Goal: Task Accomplishment & Management: Use online tool/utility

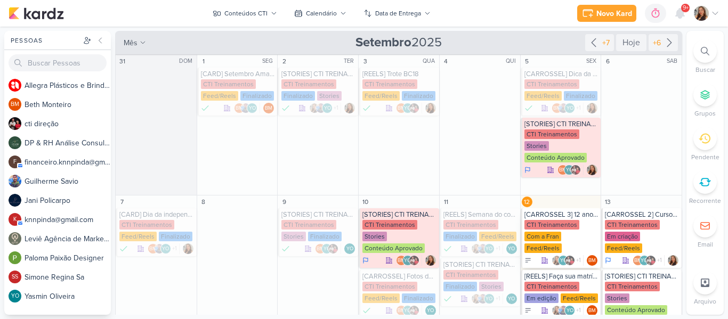
scroll to position [115, 0]
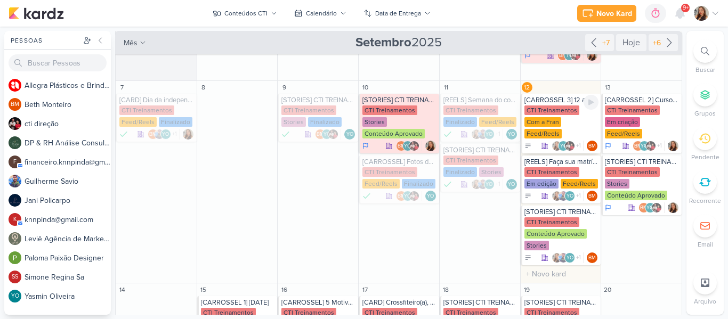
click at [567, 111] on div "CTI Treinamentos" at bounding box center [551, 110] width 55 height 10
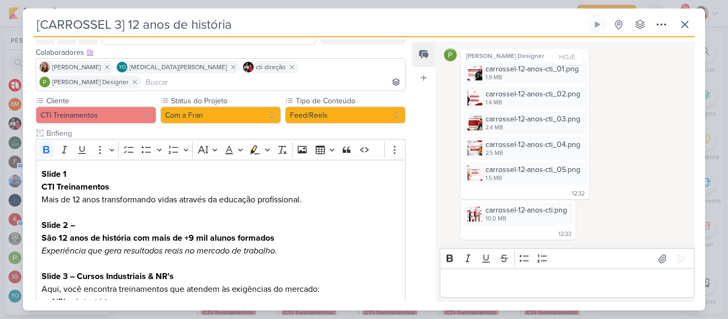
scroll to position [1, 0]
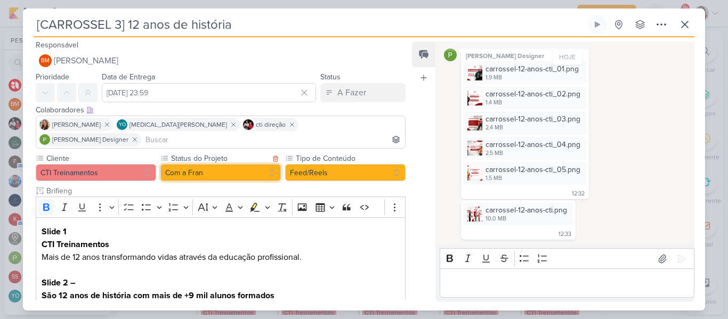
click at [214, 164] on button "Com a Fran" at bounding box center [220, 172] width 120 height 17
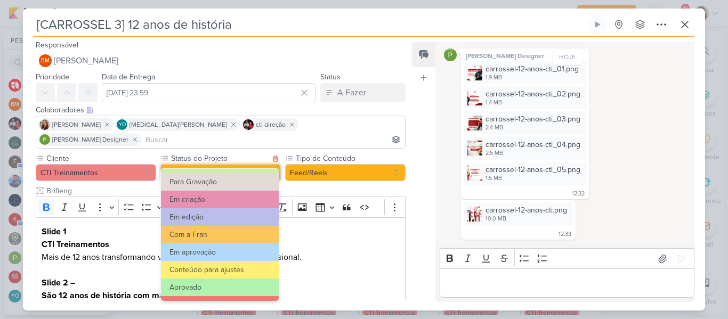
scroll to position [82, 0]
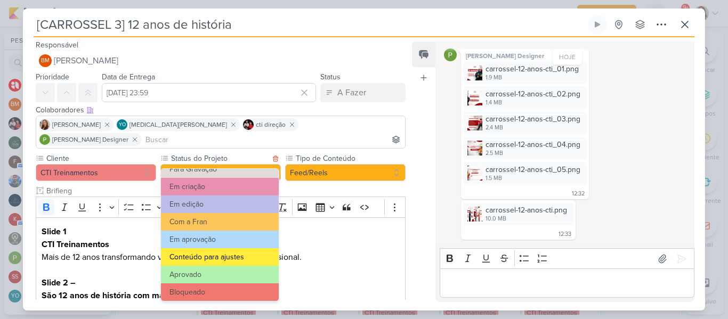
click at [223, 261] on button "Conteúdo para ajustes" at bounding box center [220, 257] width 118 height 18
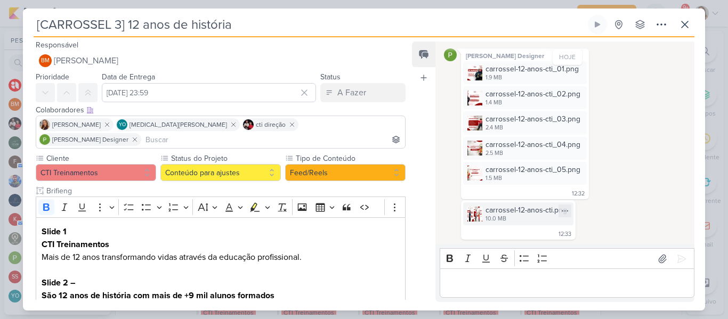
click at [520, 217] on div "10.0 MB" at bounding box center [526, 219] width 82 height 9
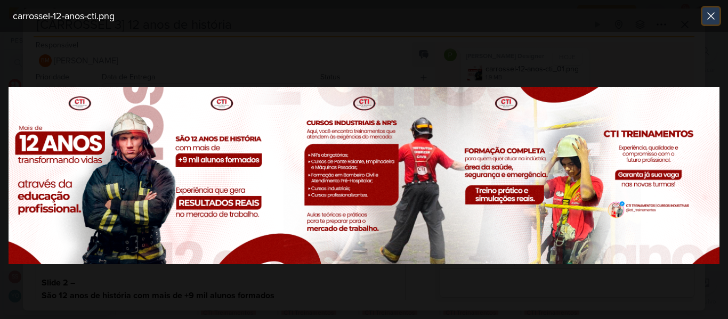
click at [717, 19] on button at bounding box center [710, 15] width 17 height 17
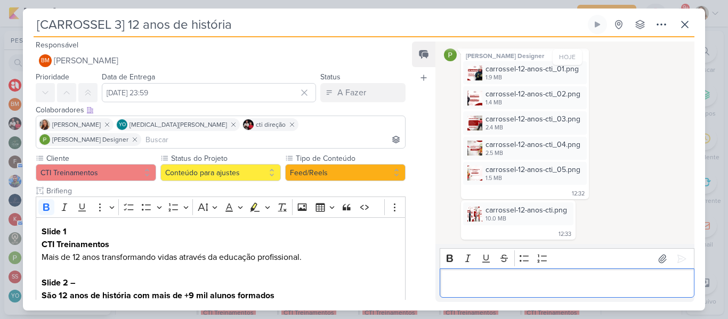
click at [513, 289] on p "Editor editing area: main" at bounding box center [566, 283] width 243 height 13
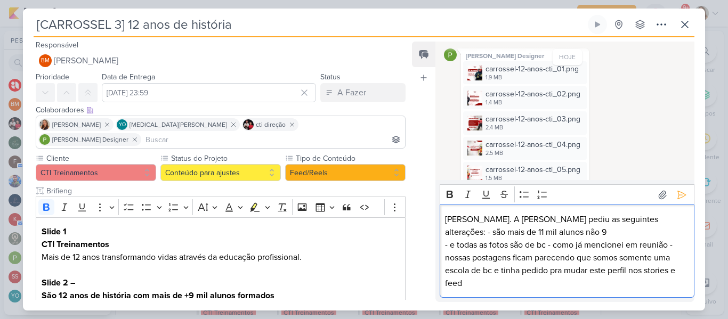
scroll to position [240, 0]
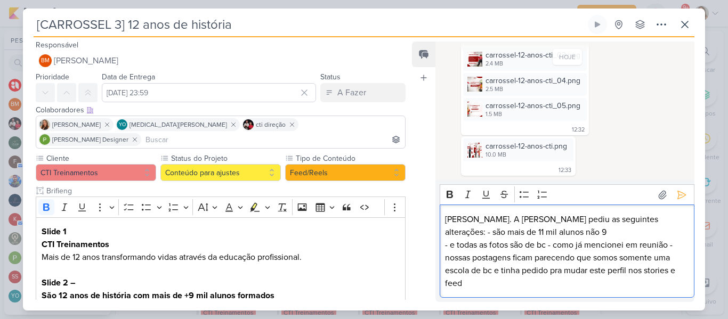
click at [490, 244] on p "[PERSON_NAME]. A [PERSON_NAME] pediu as seguintes alterações: - são mais de 11 …" at bounding box center [566, 251] width 243 height 77
click at [659, 221] on p "[PERSON_NAME]. A [PERSON_NAME] pediu as seguintes alterações: - são mais de 11 …" at bounding box center [566, 251] width 243 height 77
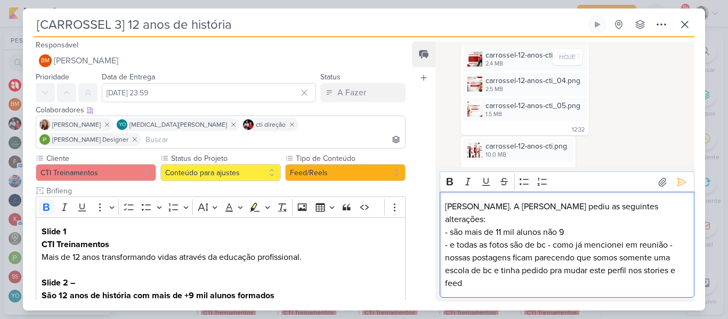
click at [600, 227] on p "- são mais de 11 mil alunos não 9 - ⁠e todas as fotos são de bc - como já menci…" at bounding box center [566, 258] width 243 height 64
click at [537, 251] on p "- são mais de 11 mil alunos não 9 - ⁠e todas as fotos são de bc - como já menci…" at bounding box center [566, 258] width 243 height 64
click at [450, 244] on p "- são mais de 11 mil alunos não 9 - ⁠e todas as fotos são de bc - como já menci…" at bounding box center [566, 258] width 243 height 64
click at [572, 254] on p "- são mais de 11 mil alunos não 9 - e todas as fotos são de bc - como já mencio…" at bounding box center [566, 258] width 243 height 64
click at [555, 244] on p "- são mais de 11 mil alunos não 9 - e todas as fotos são de bc - como já mencio…" at bounding box center [566, 258] width 243 height 64
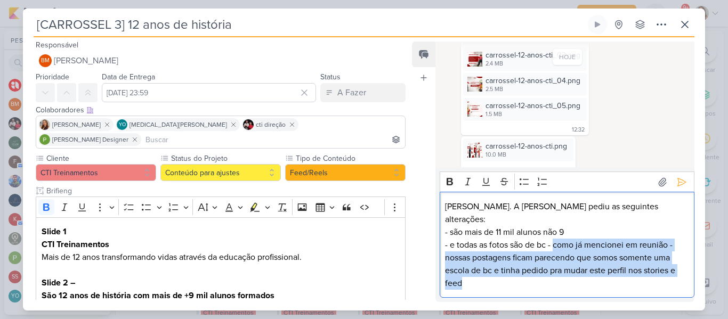
drag, startPoint x: 555, startPoint y: 244, endPoint x: 660, endPoint y: 285, distance: 113.2
click at [660, 285] on p "- são mais de 11 mil alunos não 9 - e todas as fotos são de bc - como já mencio…" at bounding box center [566, 258] width 243 height 64
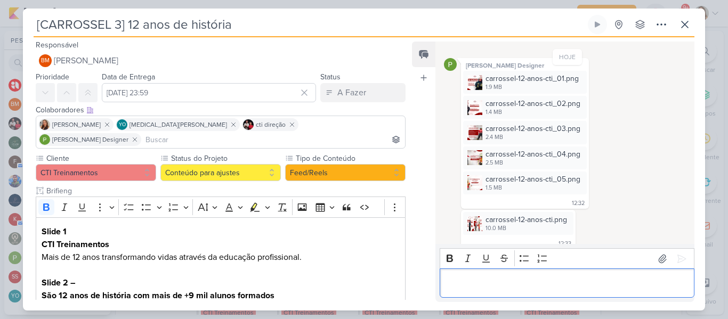
scroll to position [170, 0]
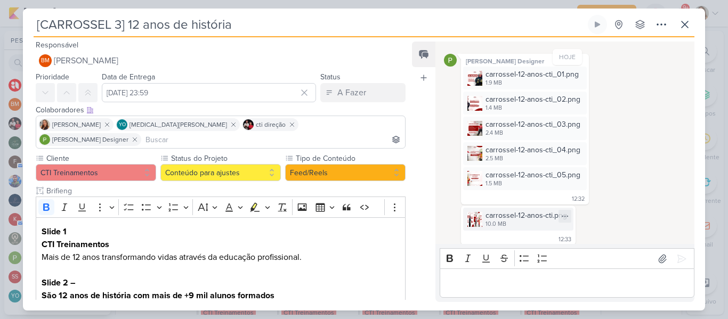
click at [533, 224] on div "10.0 MB" at bounding box center [526, 224] width 82 height 9
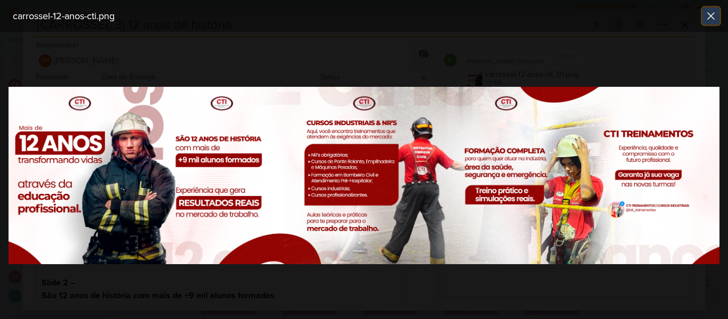
click at [705, 19] on icon at bounding box center [710, 16] width 13 height 13
